Goal: Task Accomplishment & Management: Complete application form

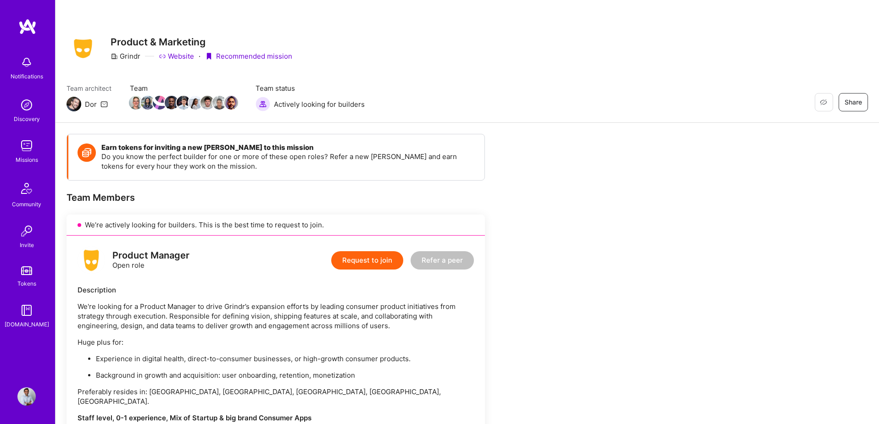
click at [367, 261] on button "Request to join" at bounding box center [367, 260] width 72 height 18
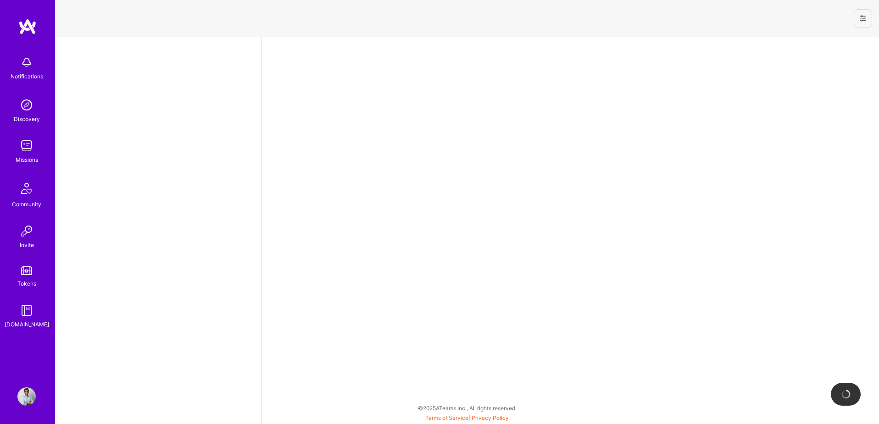
select select "US"
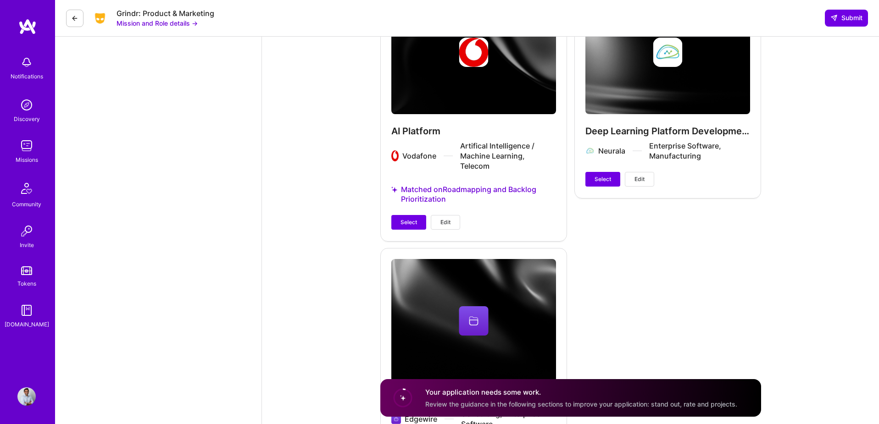
scroll to position [1187, 0]
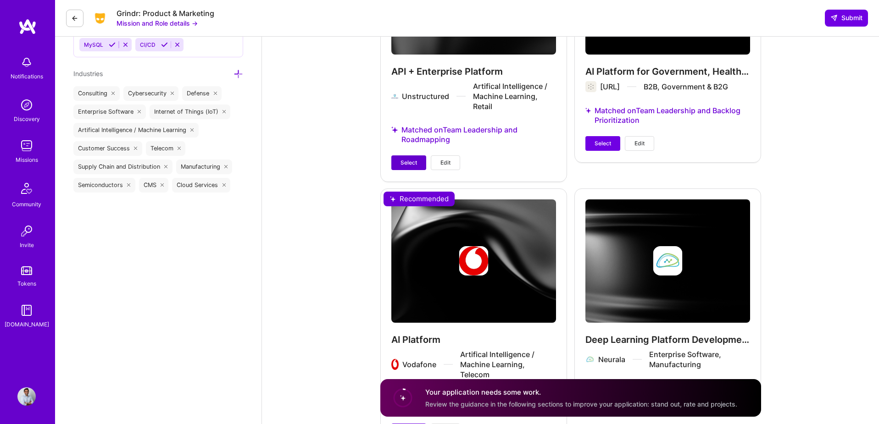
click at [401, 159] on span "Select" at bounding box center [408, 163] width 17 height 8
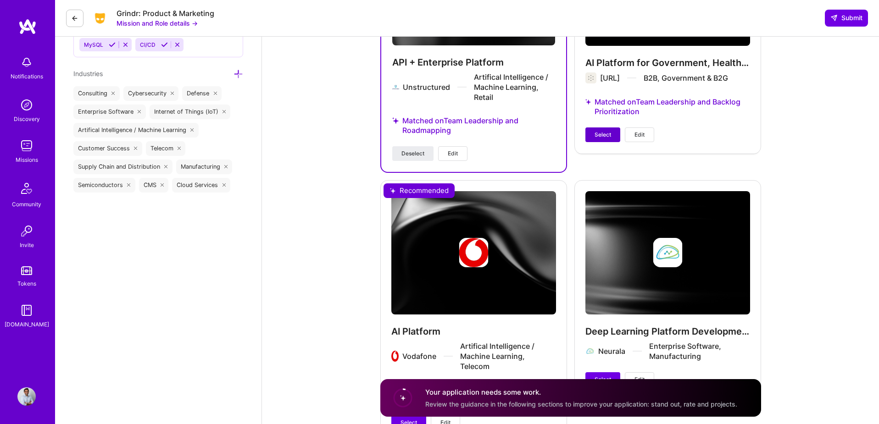
click at [595, 131] on span "Select" at bounding box center [603, 135] width 17 height 8
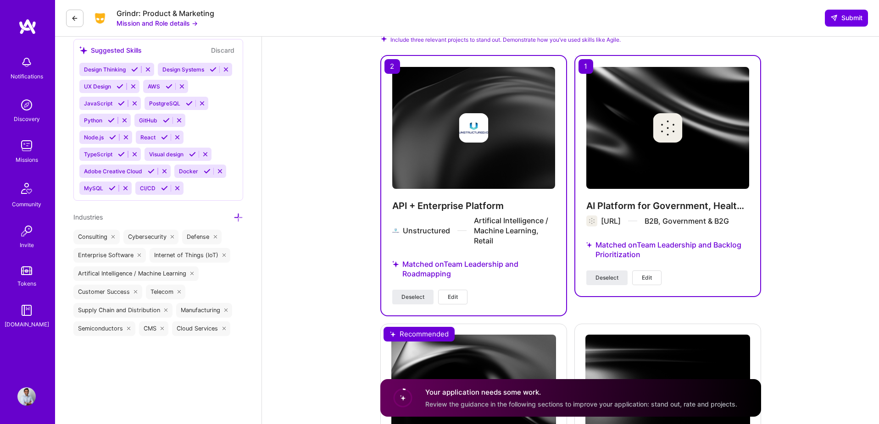
scroll to position [1031, 0]
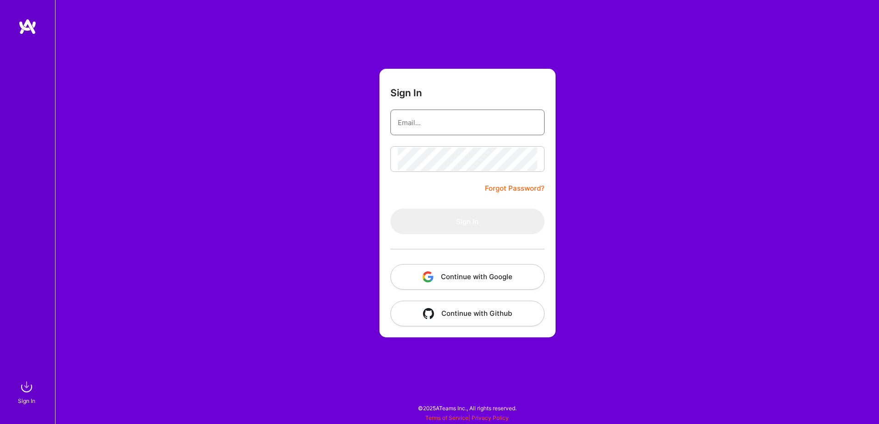
type input "sarahjanemills@gmail.com"
click at [470, 282] on button "Continue with Google" at bounding box center [467, 277] width 154 height 26
